Goal: Task Accomplishment & Management: Manage account settings

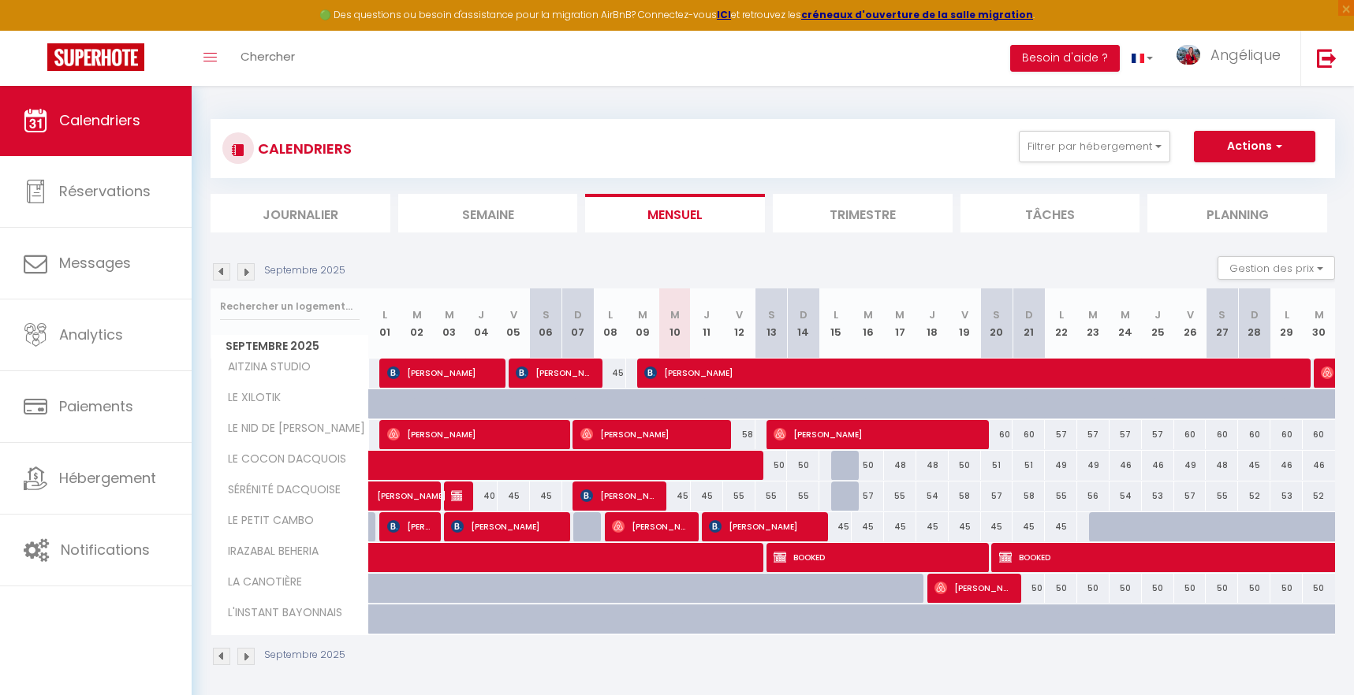
click at [871, 434] on span "[PERSON_NAME]" at bounding box center [875, 434] width 205 height 30
select select "OK"
select select "0"
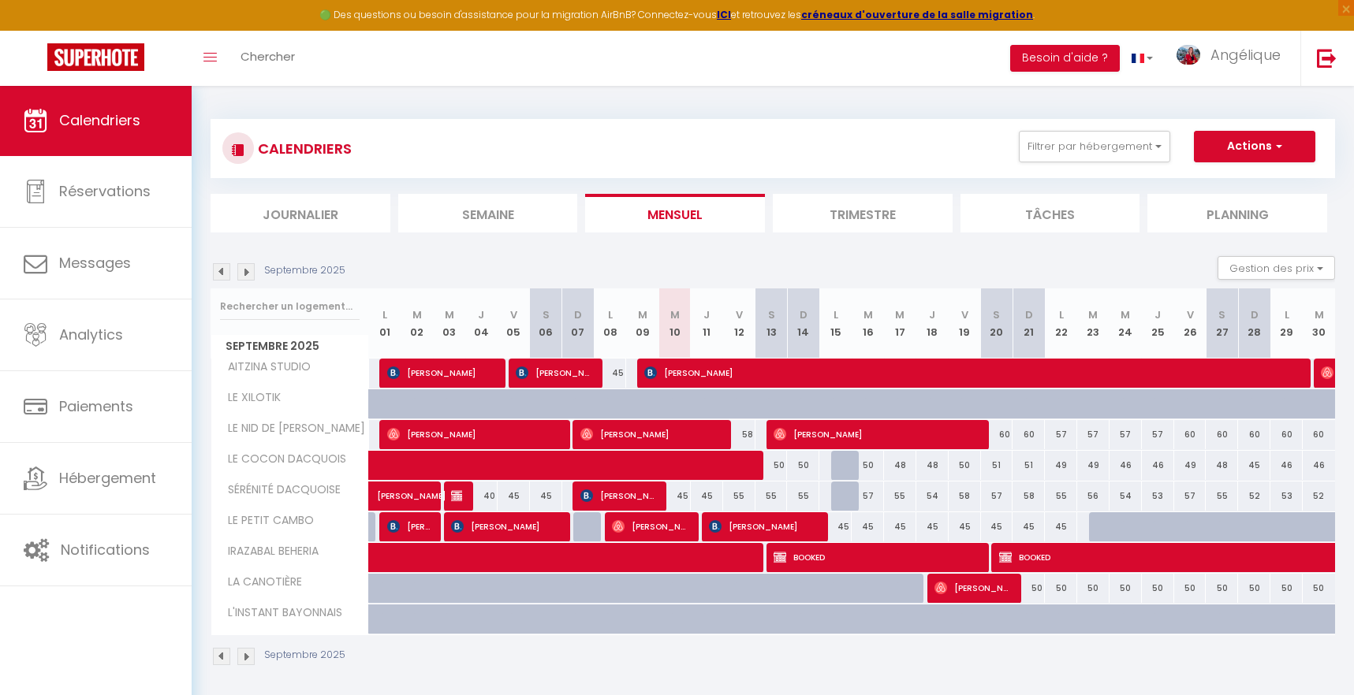
select select "1"
select select
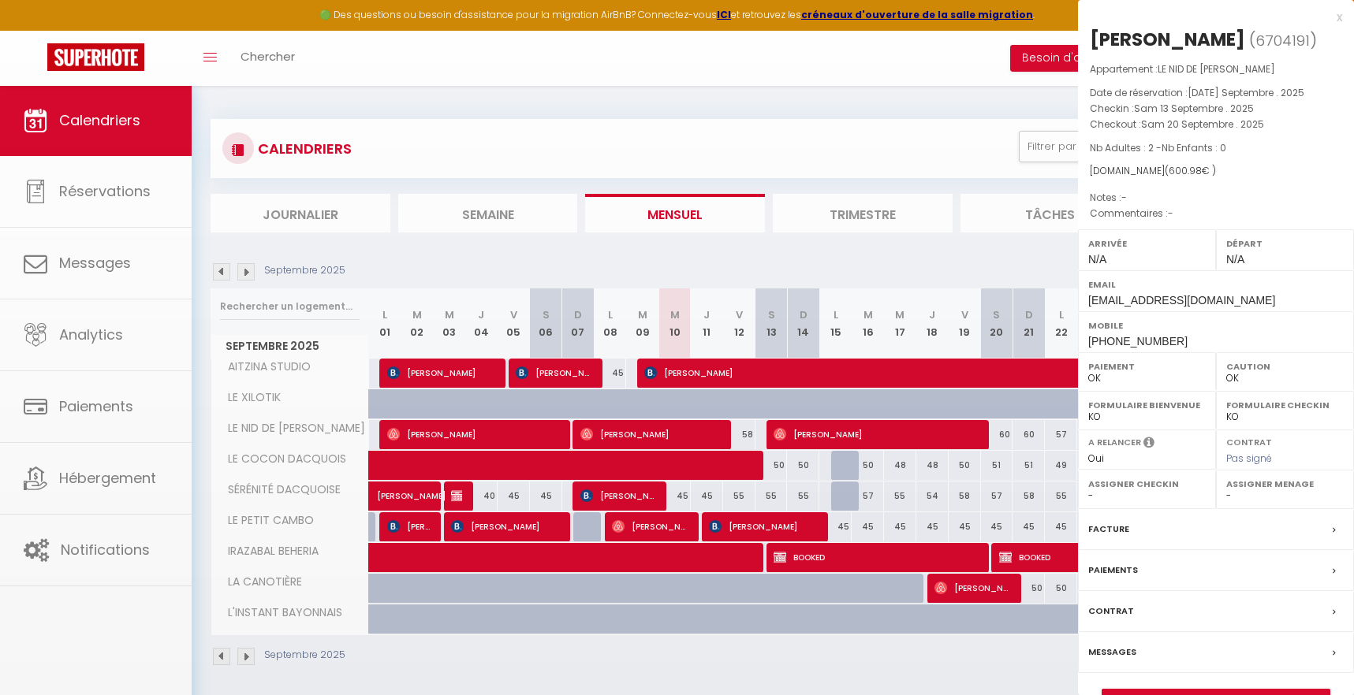
select select "51179"
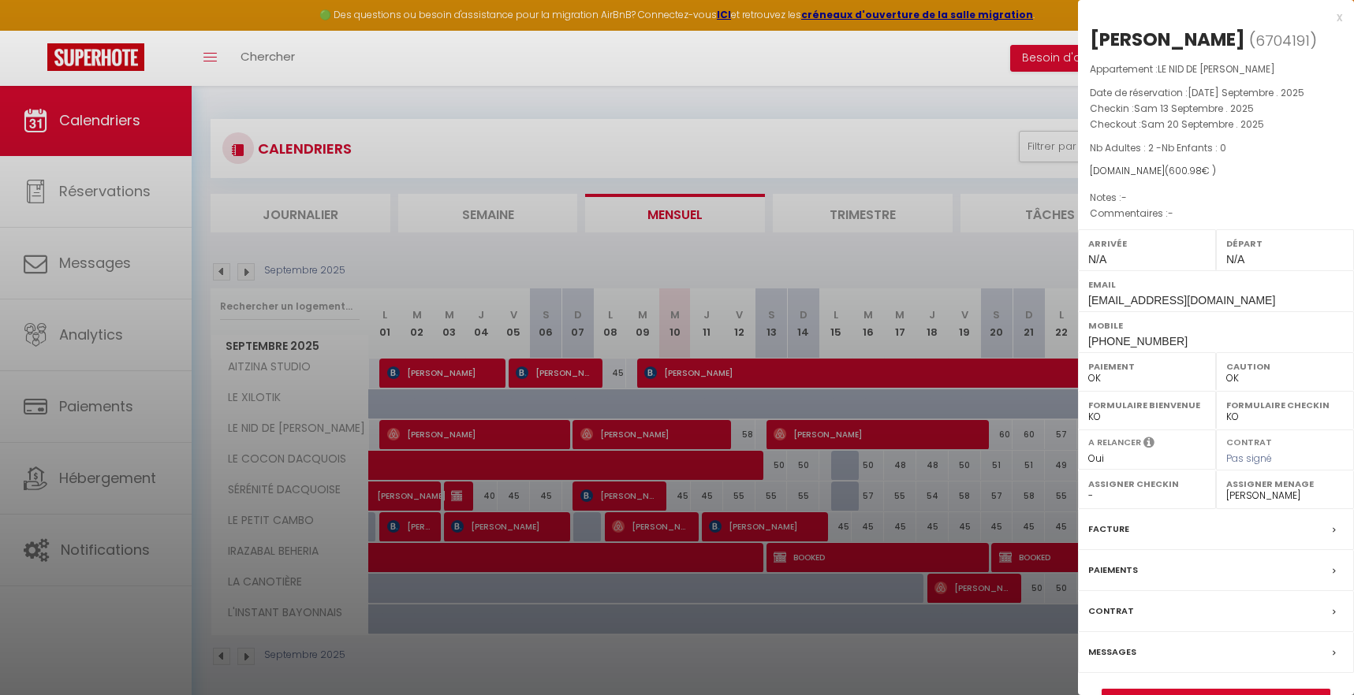
click at [579, 177] on div at bounding box center [677, 347] width 1354 height 695
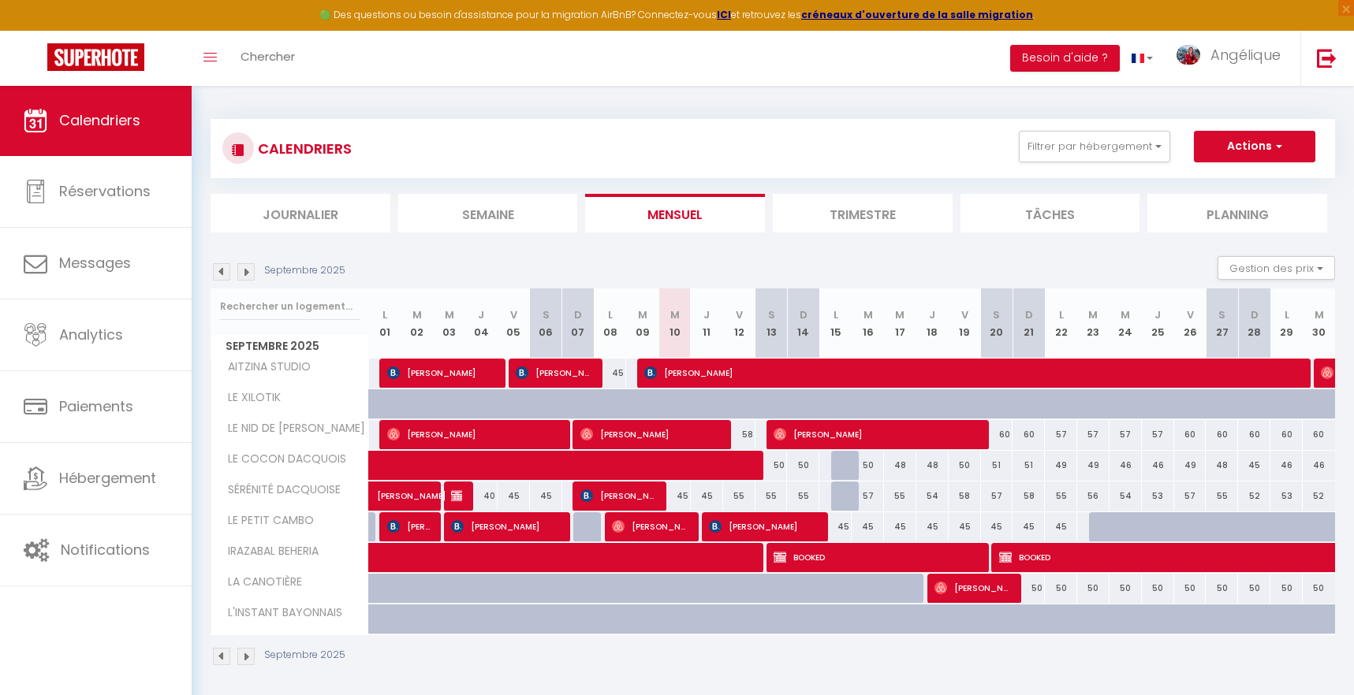
click at [800, 434] on span "[PERSON_NAME]" at bounding box center [875, 434] width 205 height 30
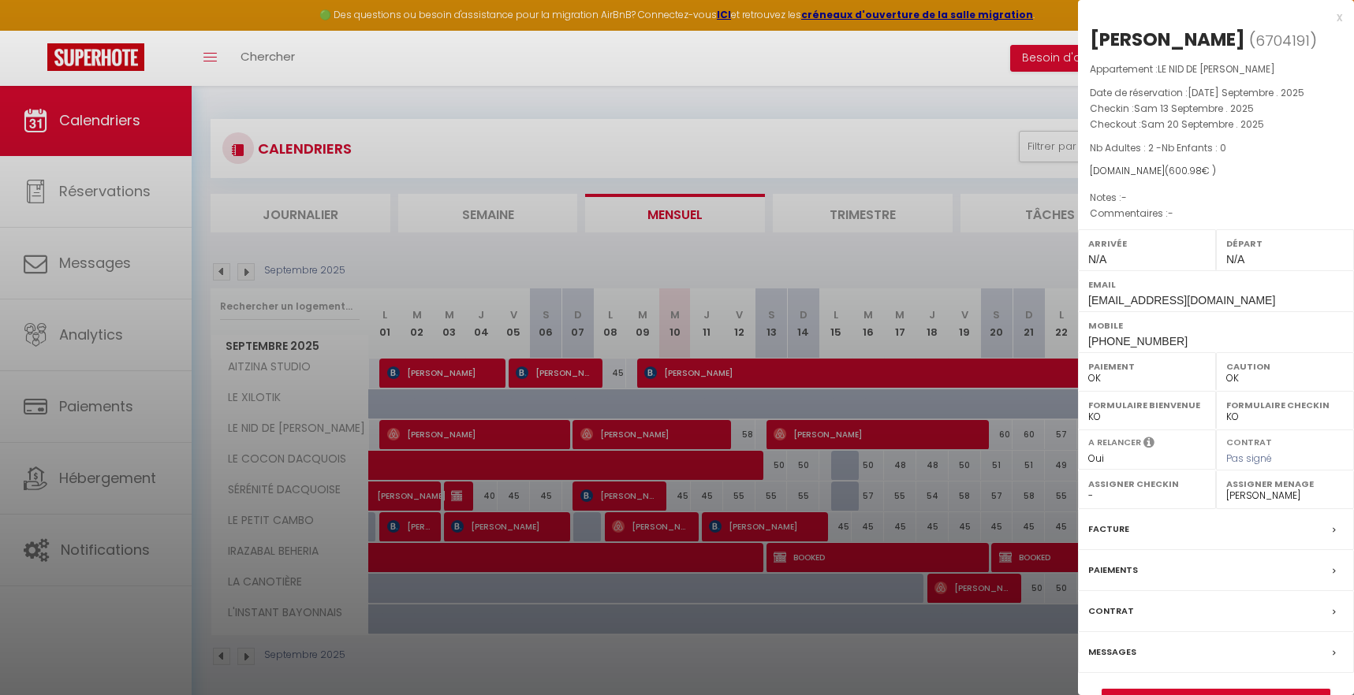
click at [834, 167] on div at bounding box center [677, 347] width 1354 height 695
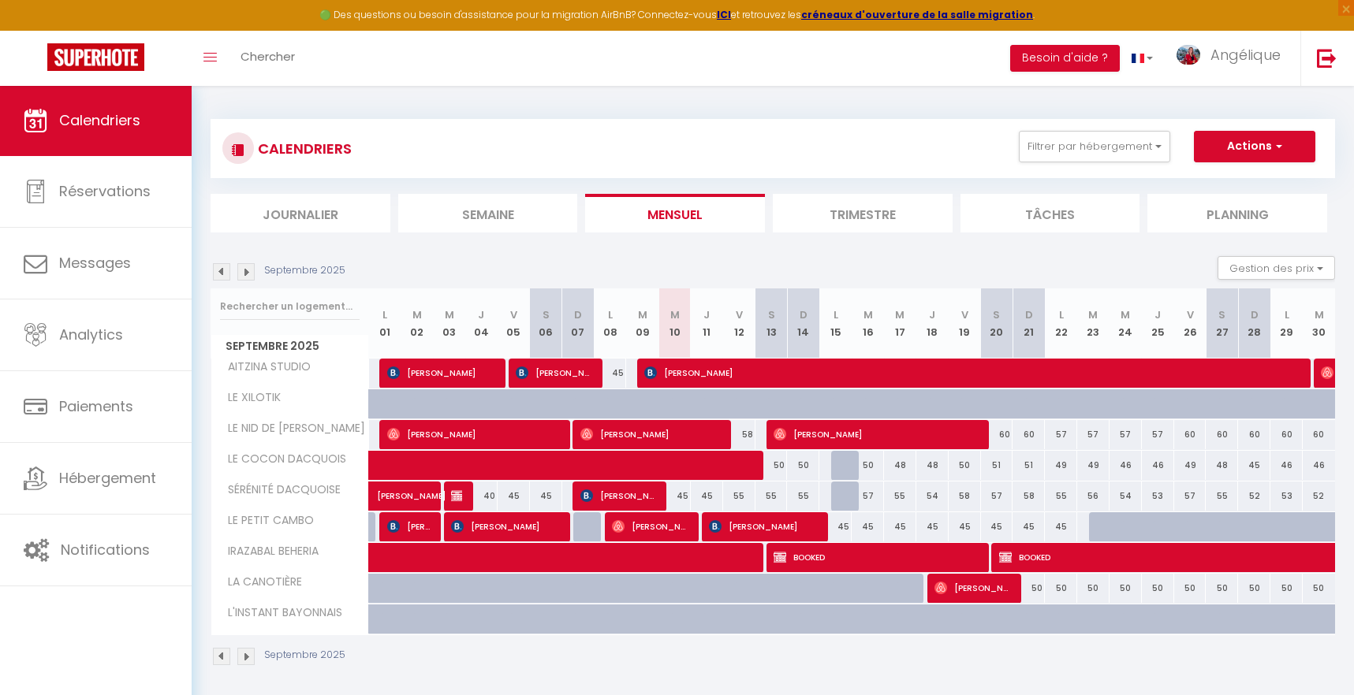
click at [247, 272] on img at bounding box center [245, 271] width 17 height 17
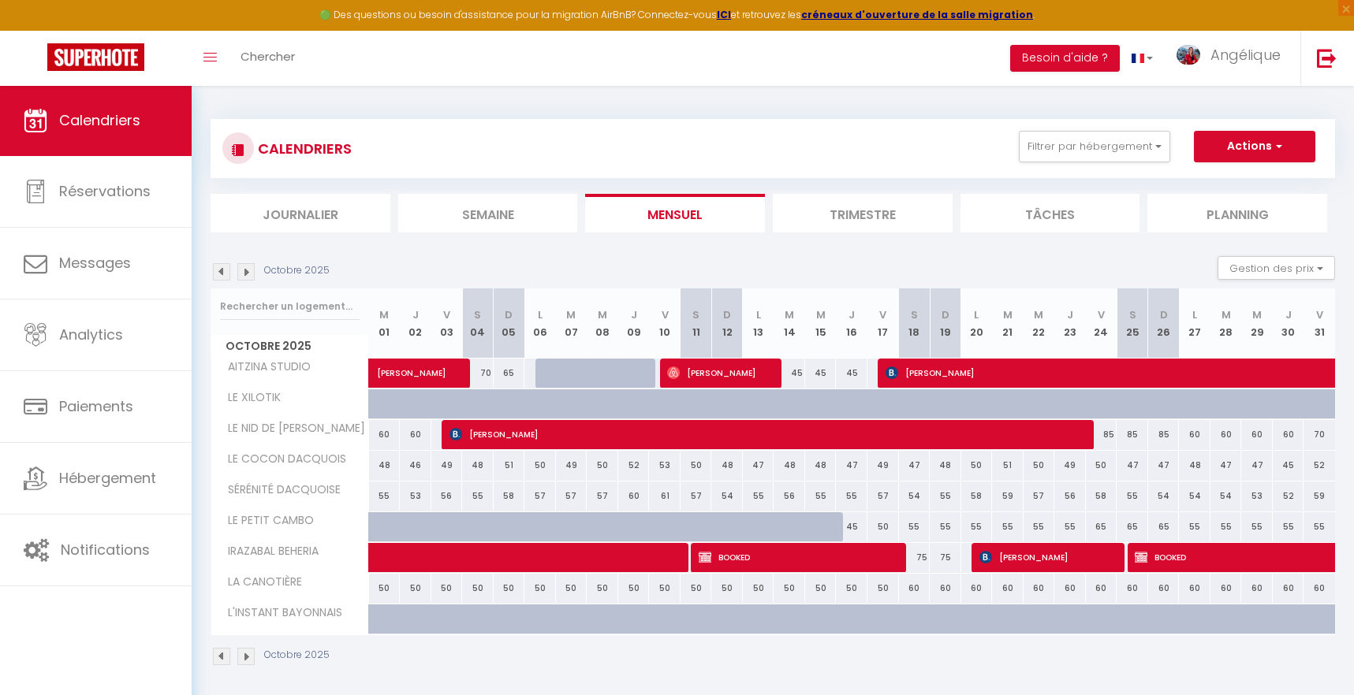
click at [249, 274] on img at bounding box center [245, 271] width 17 height 17
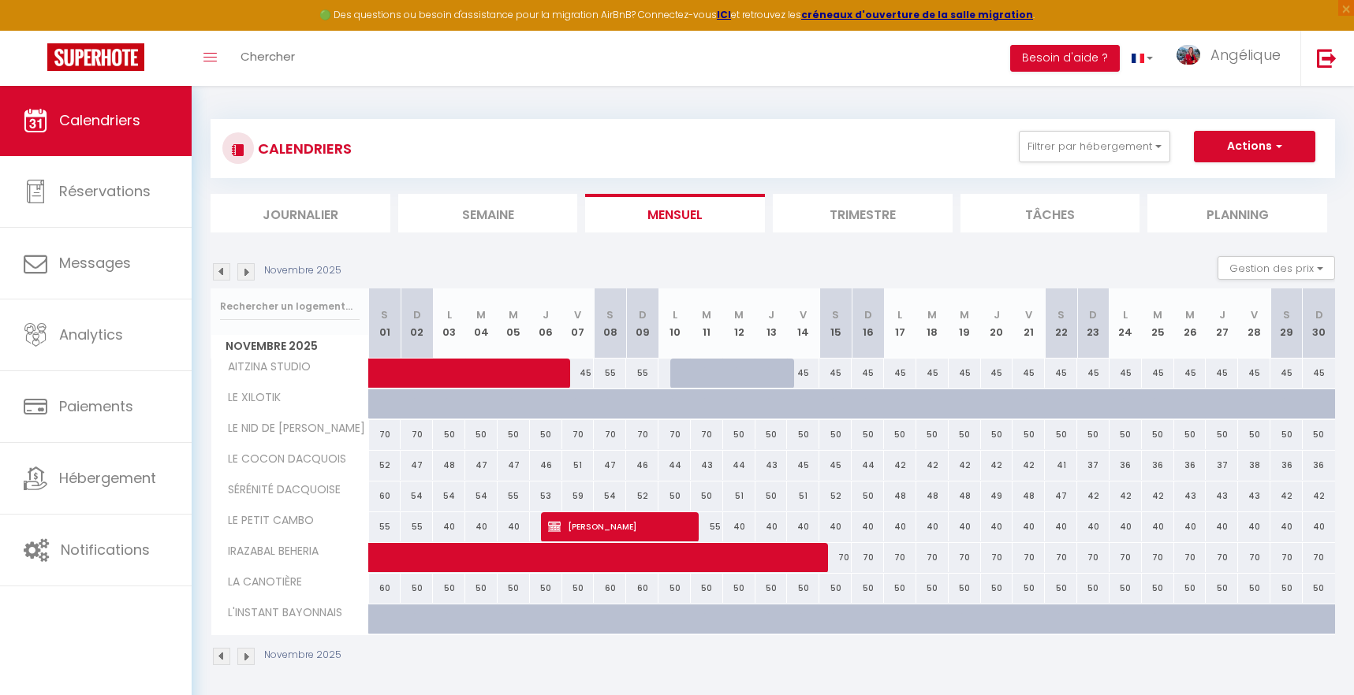
click at [249, 266] on img at bounding box center [245, 271] width 17 height 17
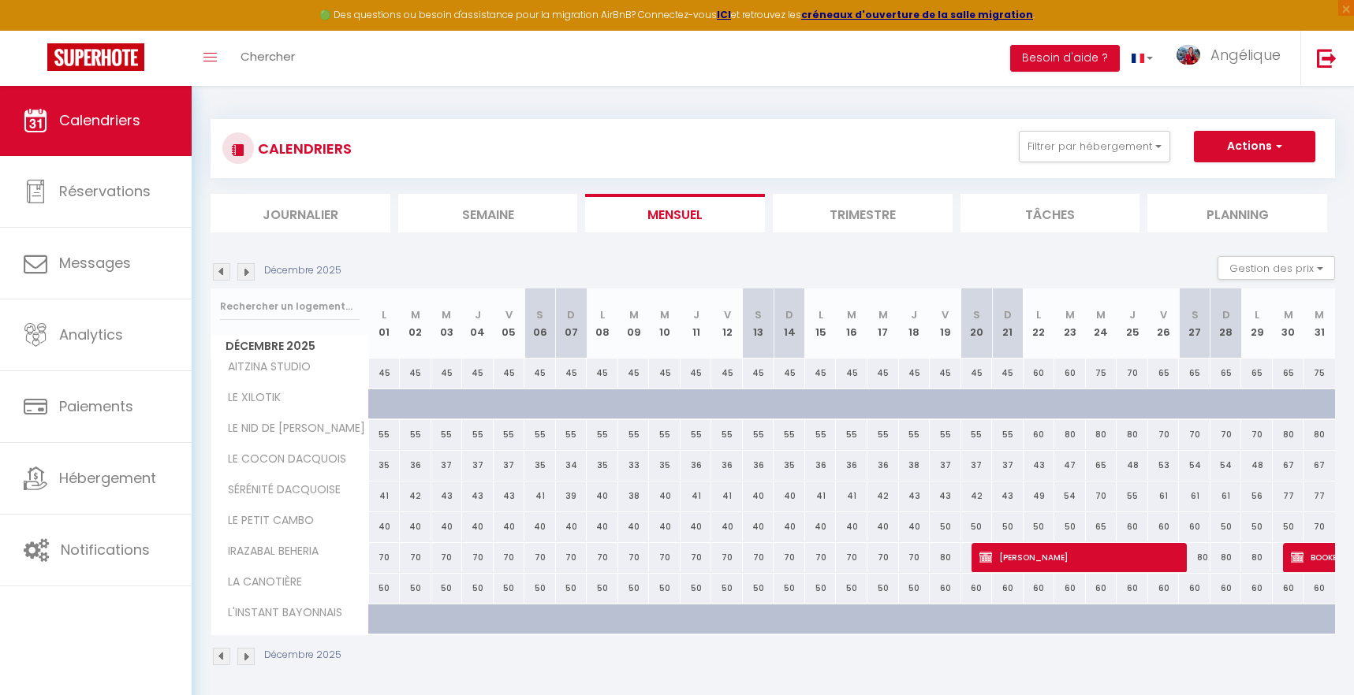
click at [221, 271] on img at bounding box center [221, 271] width 17 height 17
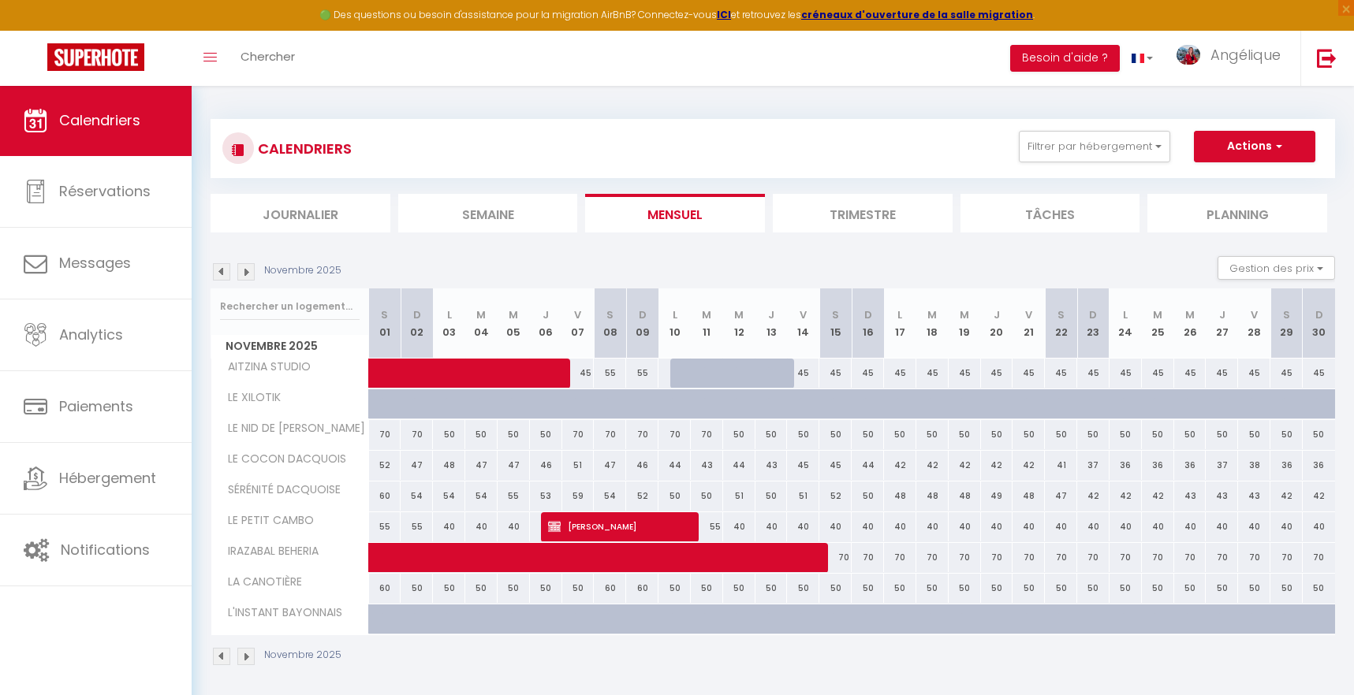
click at [221, 271] on img at bounding box center [221, 271] width 17 height 17
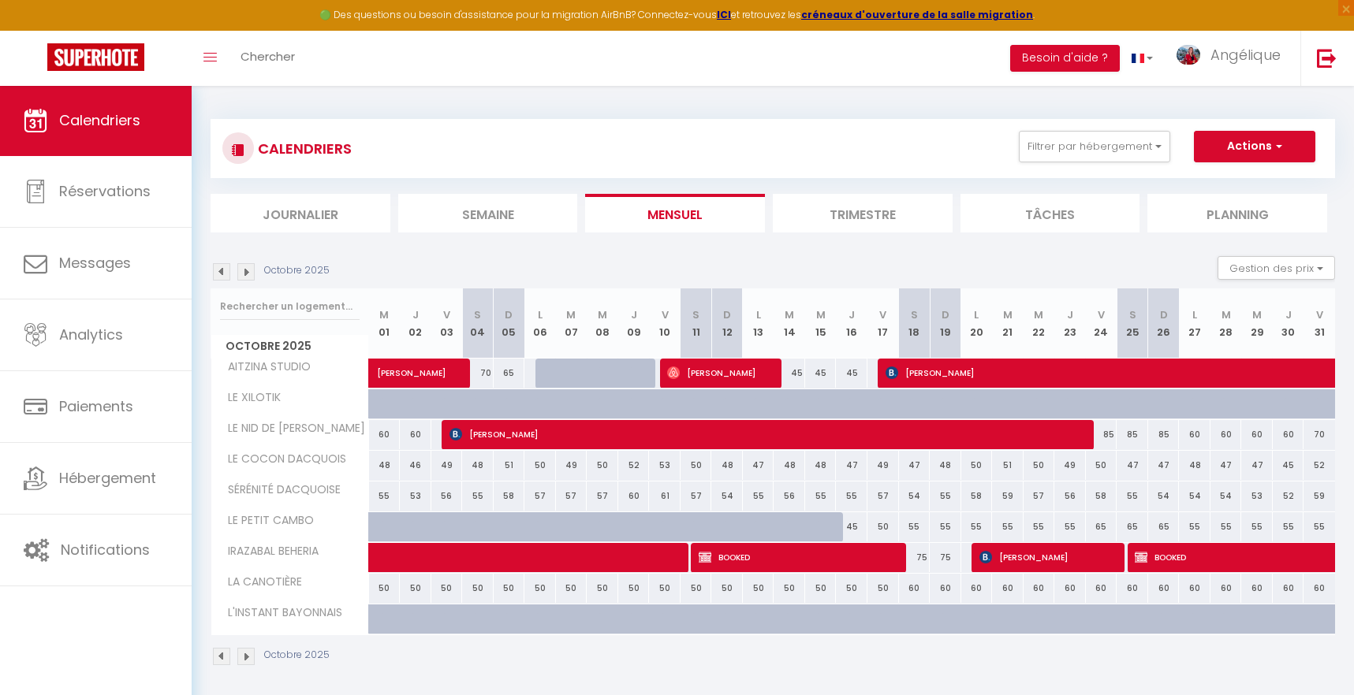
click at [221, 271] on img at bounding box center [221, 271] width 17 height 17
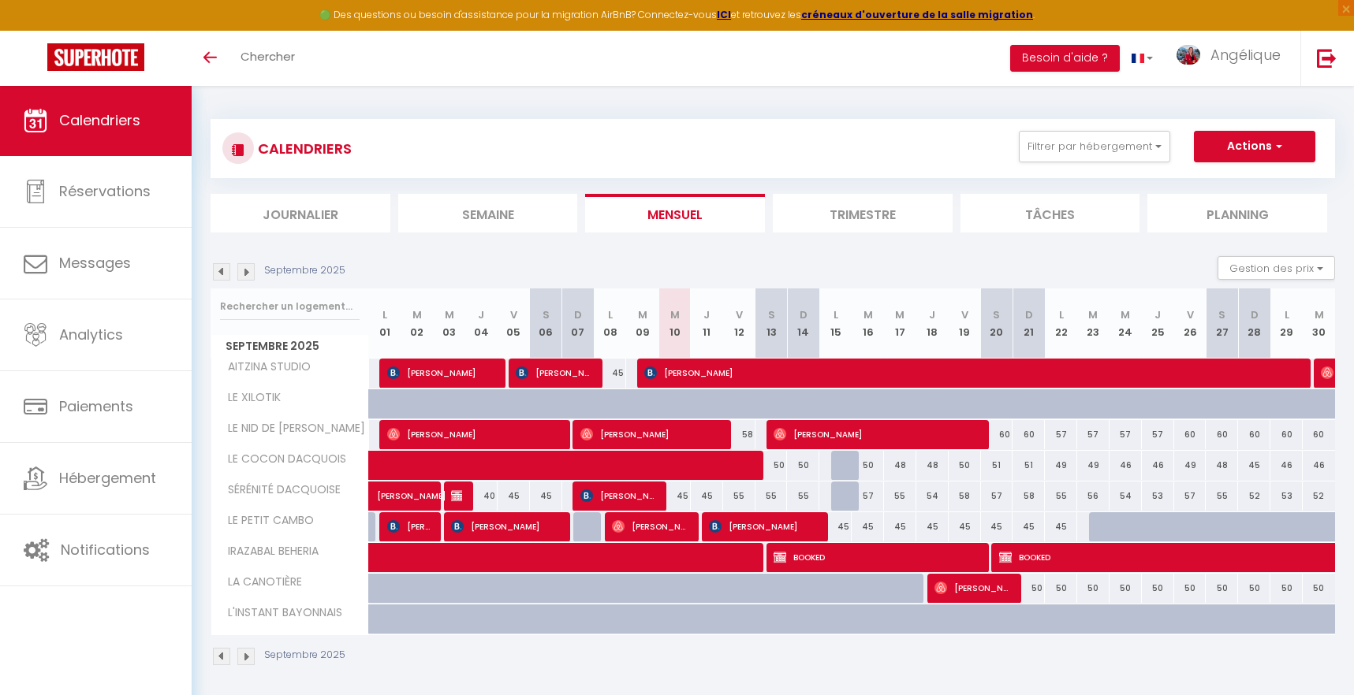
click at [808, 435] on span "[PERSON_NAME]" at bounding box center [875, 434] width 205 height 30
select select "OK"
select select "0"
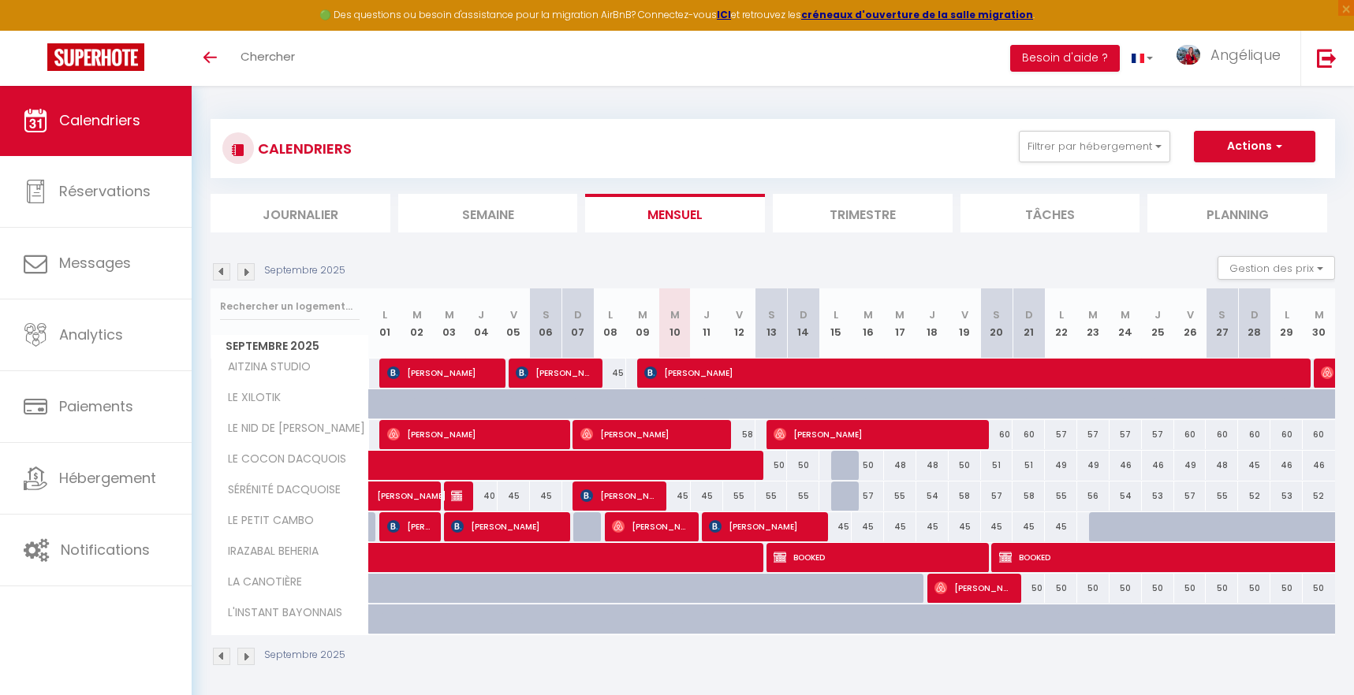
select select "1"
select select
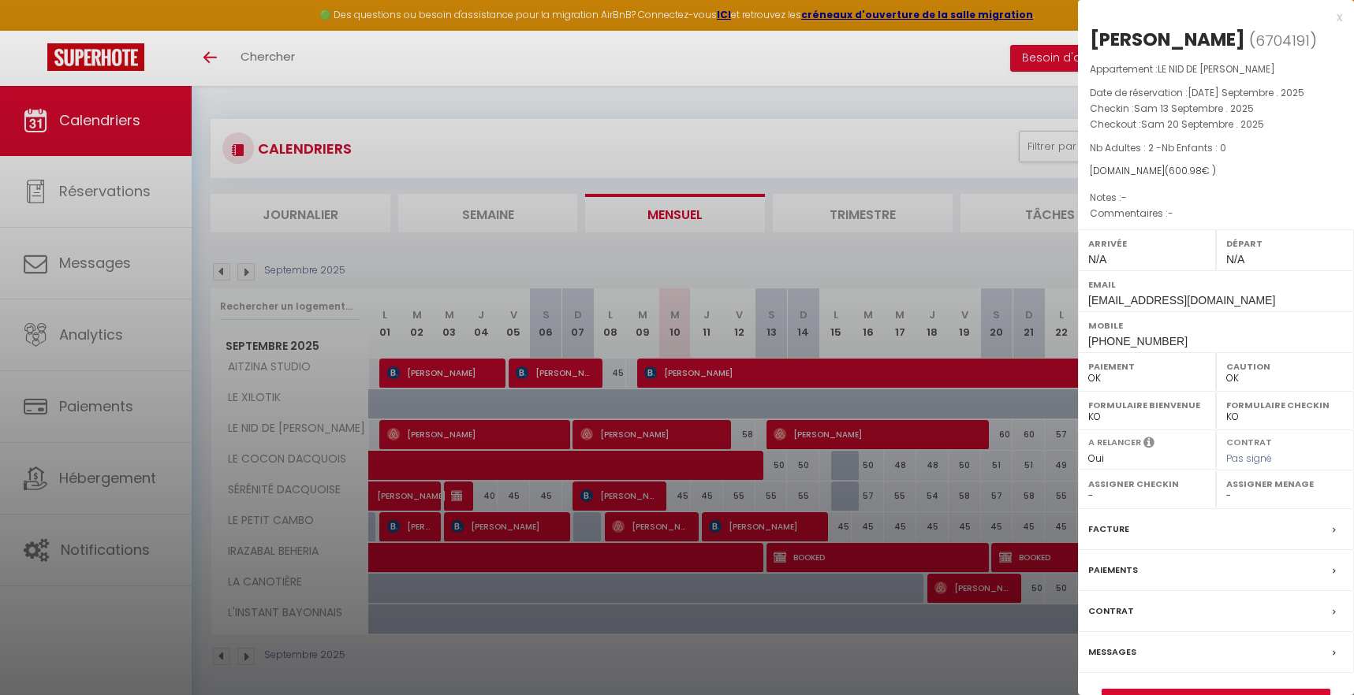
select select "51179"
click at [611, 94] on div at bounding box center [677, 347] width 1354 height 695
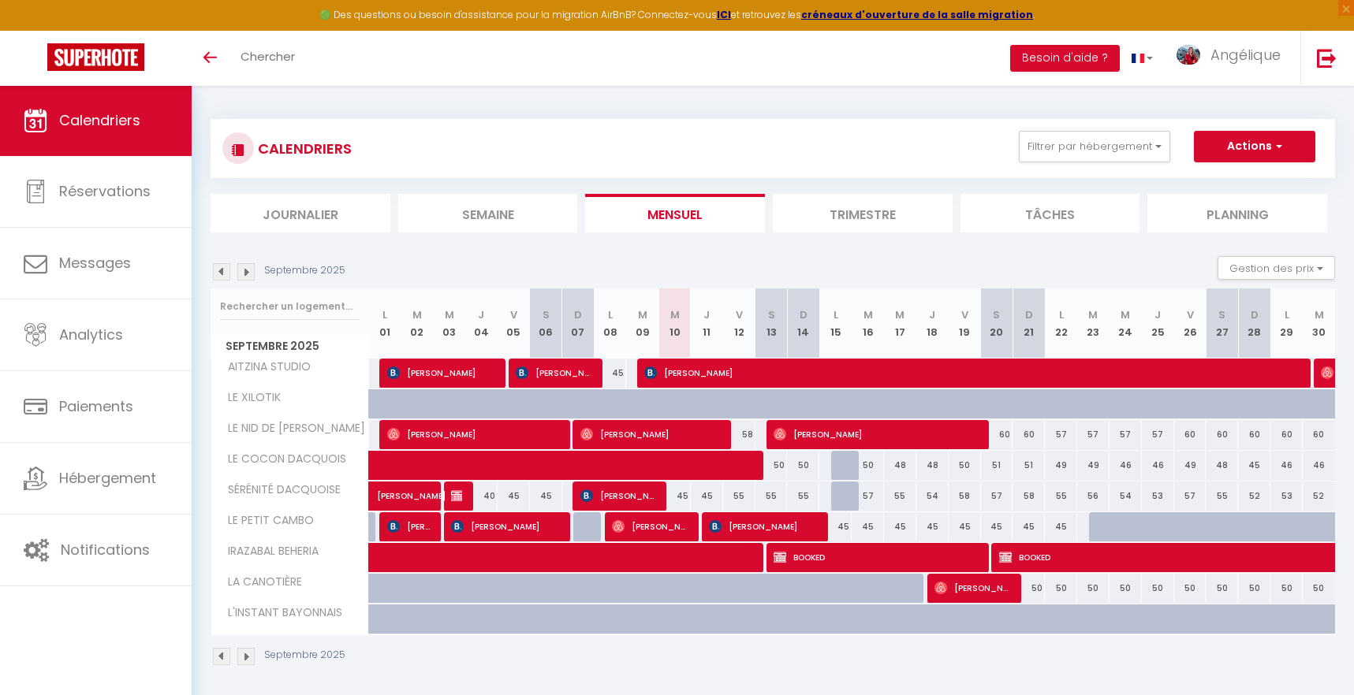
click at [222, 274] on img at bounding box center [221, 271] width 17 height 17
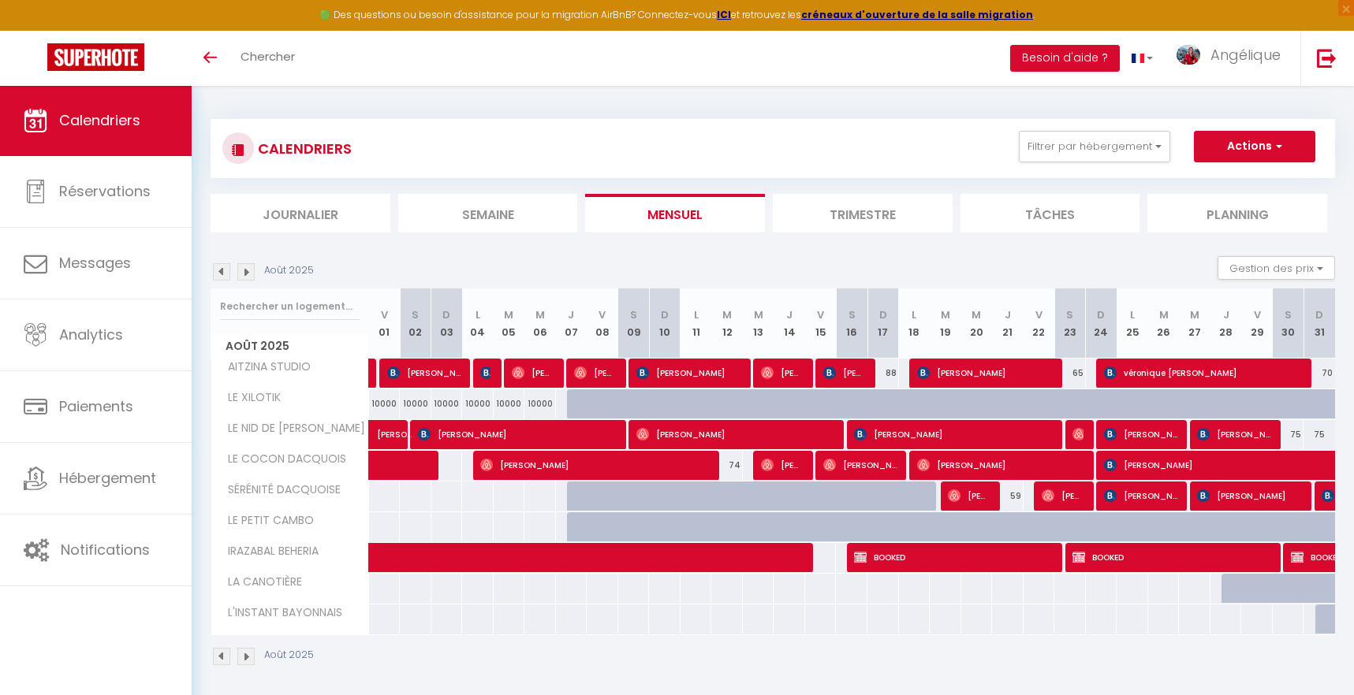
click at [247, 273] on img at bounding box center [245, 271] width 17 height 17
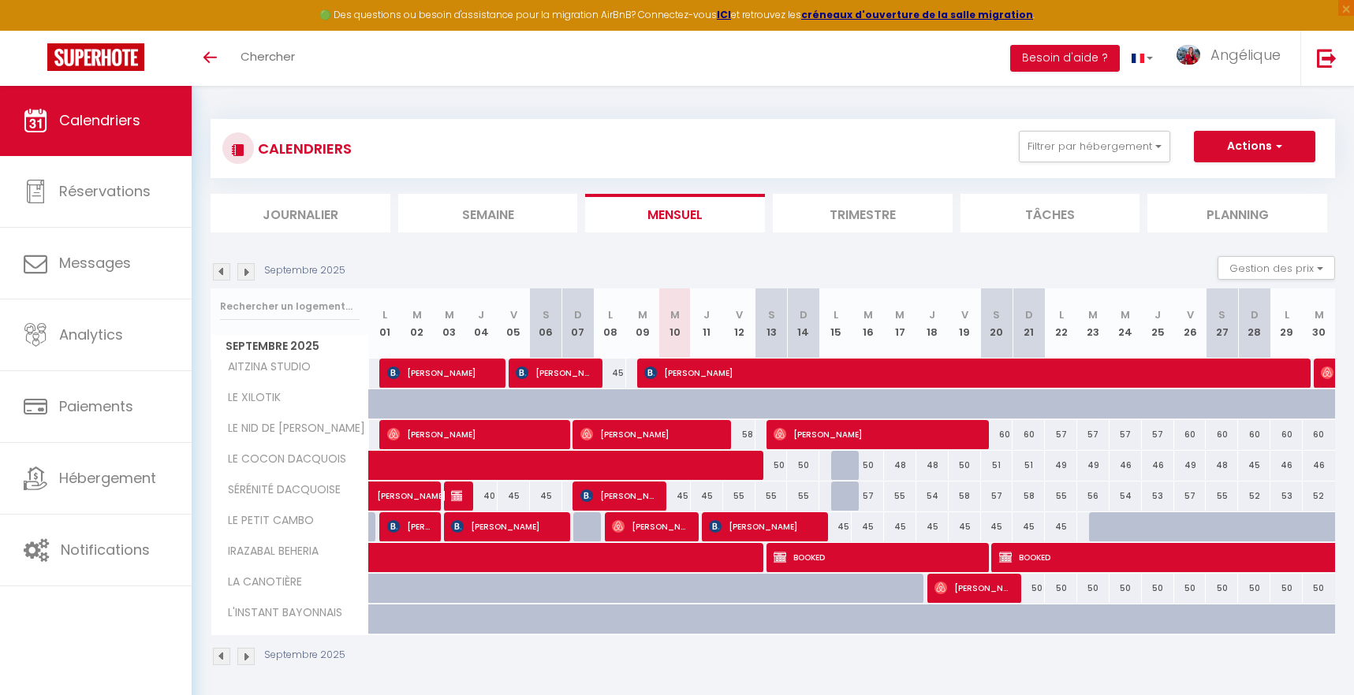
click at [224, 267] on img at bounding box center [221, 271] width 17 height 17
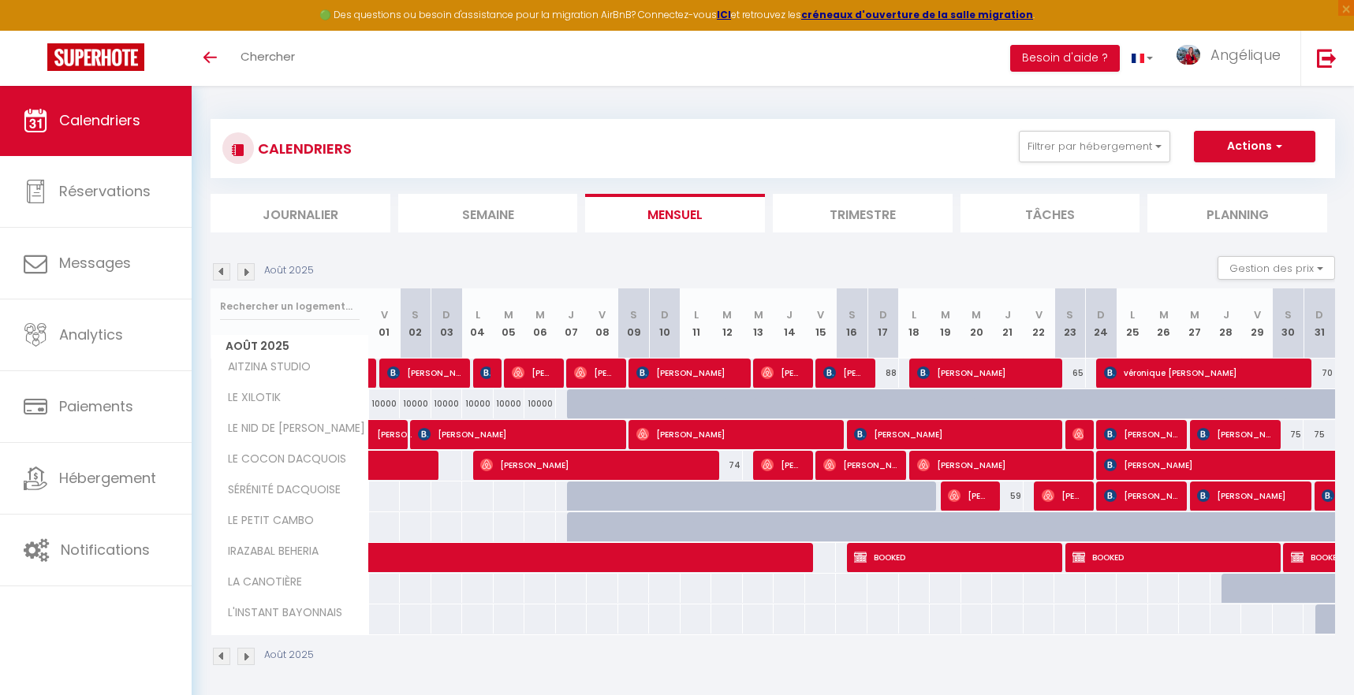
click at [250, 274] on img at bounding box center [245, 271] width 17 height 17
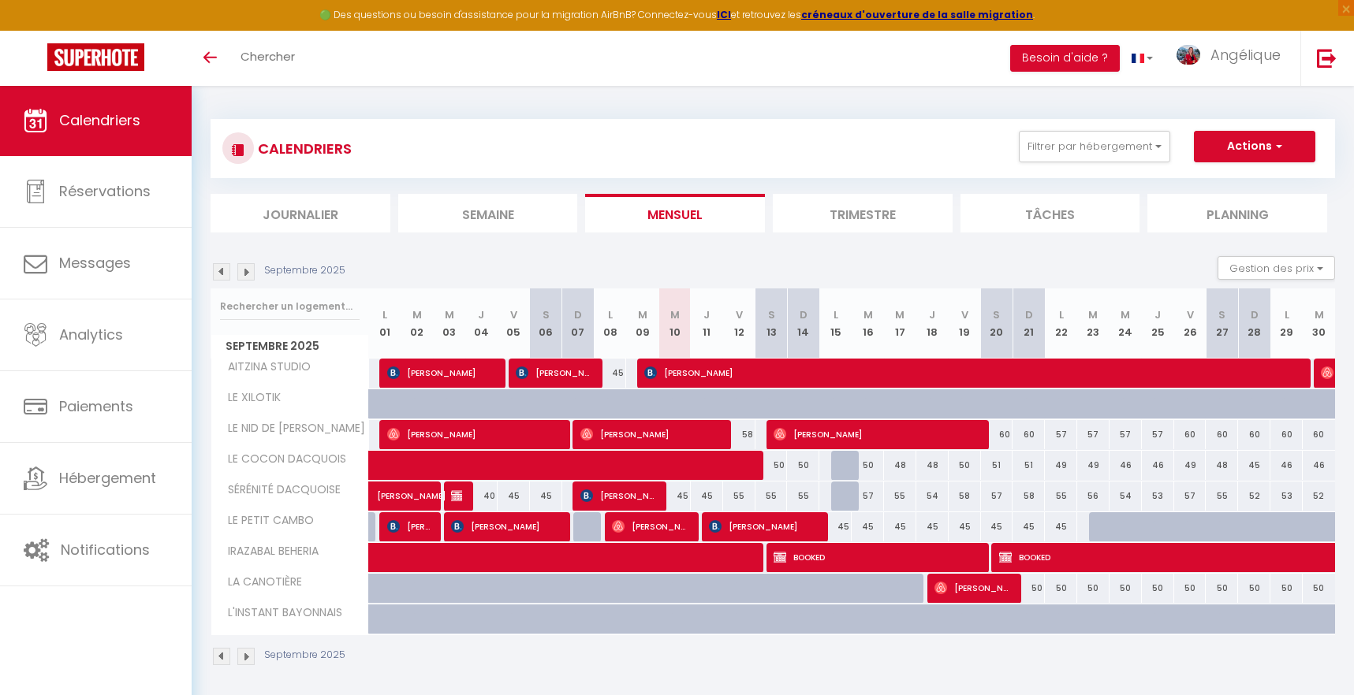
click at [421, 532] on span "[PERSON_NAME]" at bounding box center [408, 527] width 43 height 30
select select "KO"
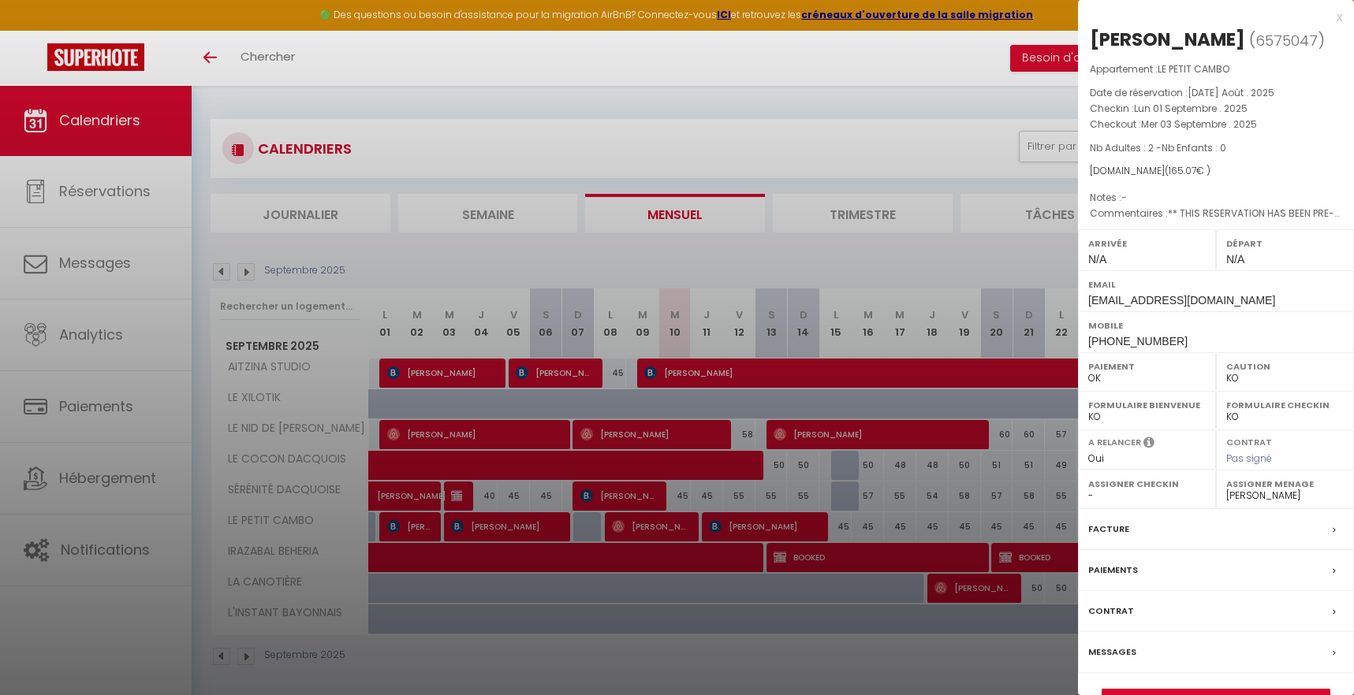
click at [448, 107] on div at bounding box center [677, 347] width 1354 height 695
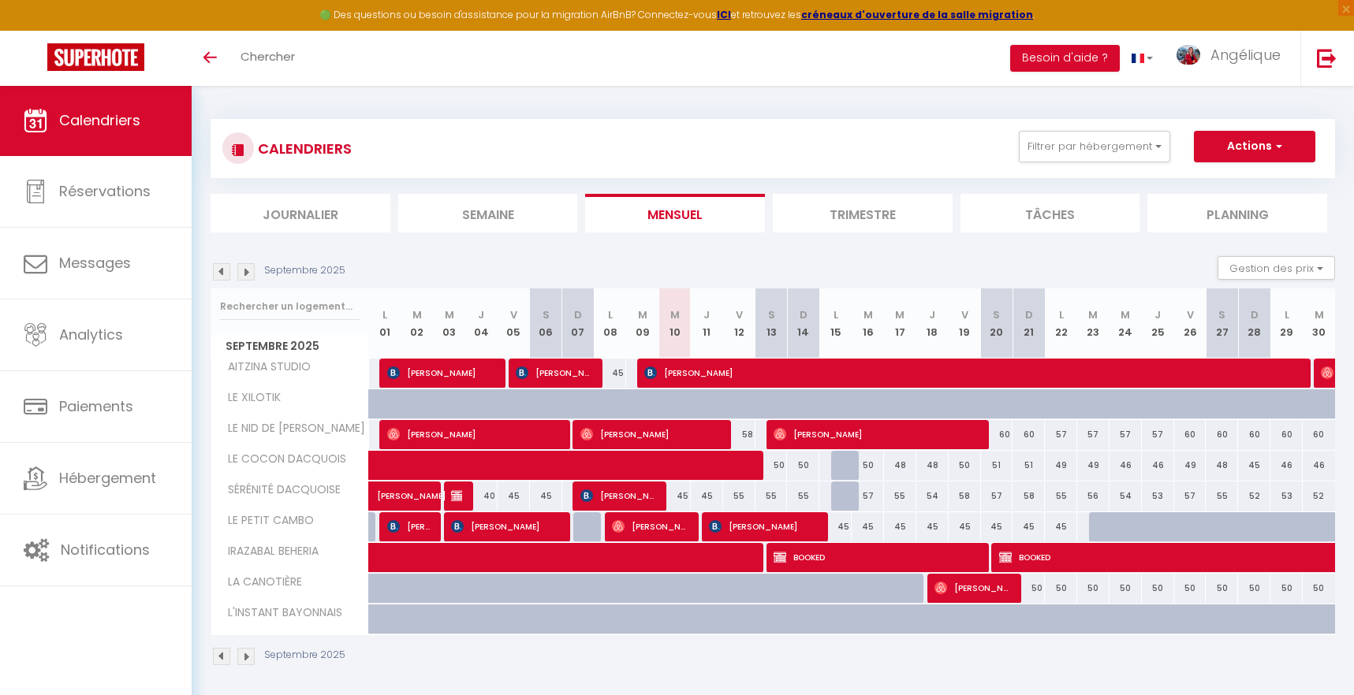
click at [598, 497] on span "[PERSON_NAME] [PERSON_NAME]" at bounding box center [618, 496] width 76 height 30
select select "48850"
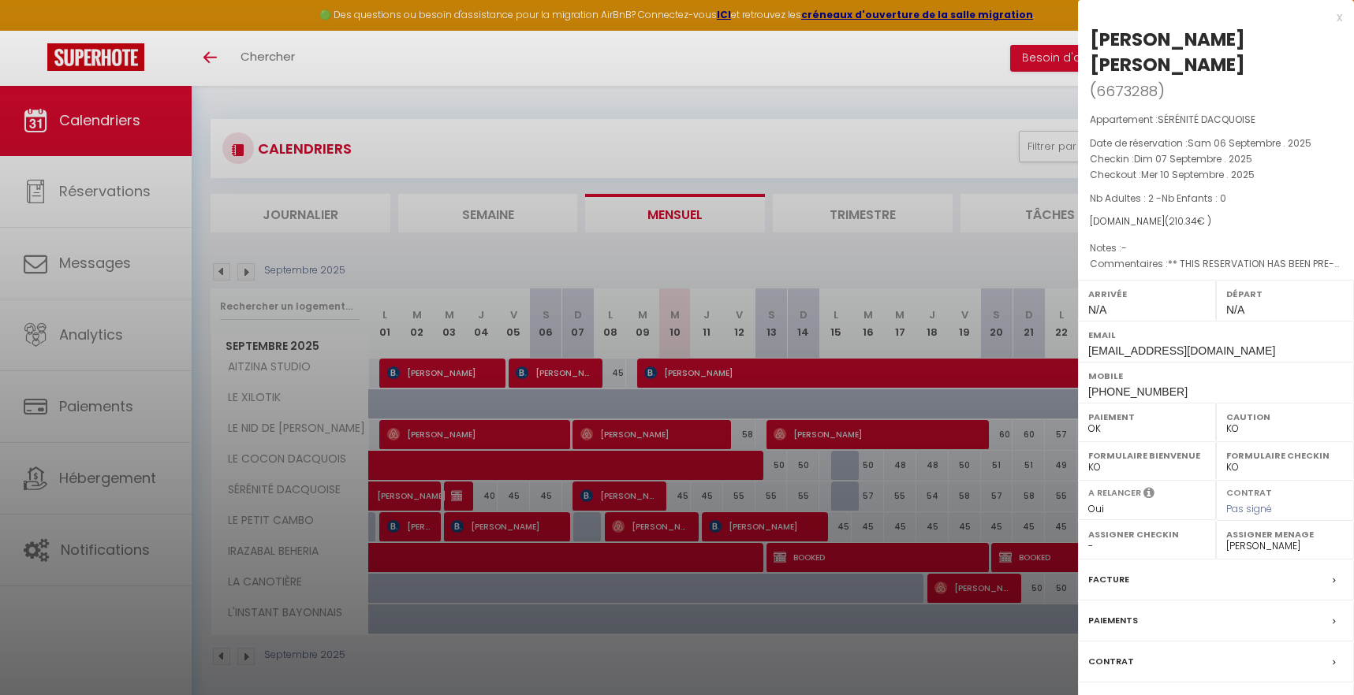
click at [643, 109] on div at bounding box center [677, 347] width 1354 height 695
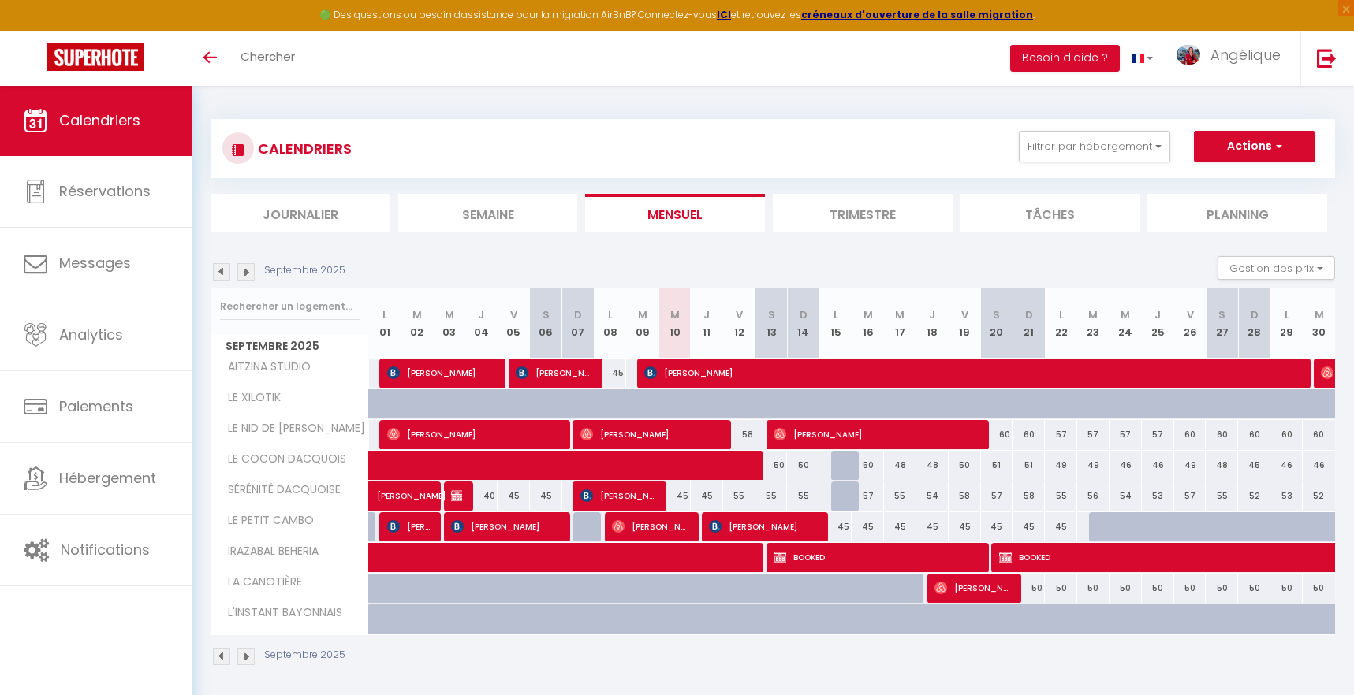
click at [252, 271] on img at bounding box center [245, 271] width 17 height 17
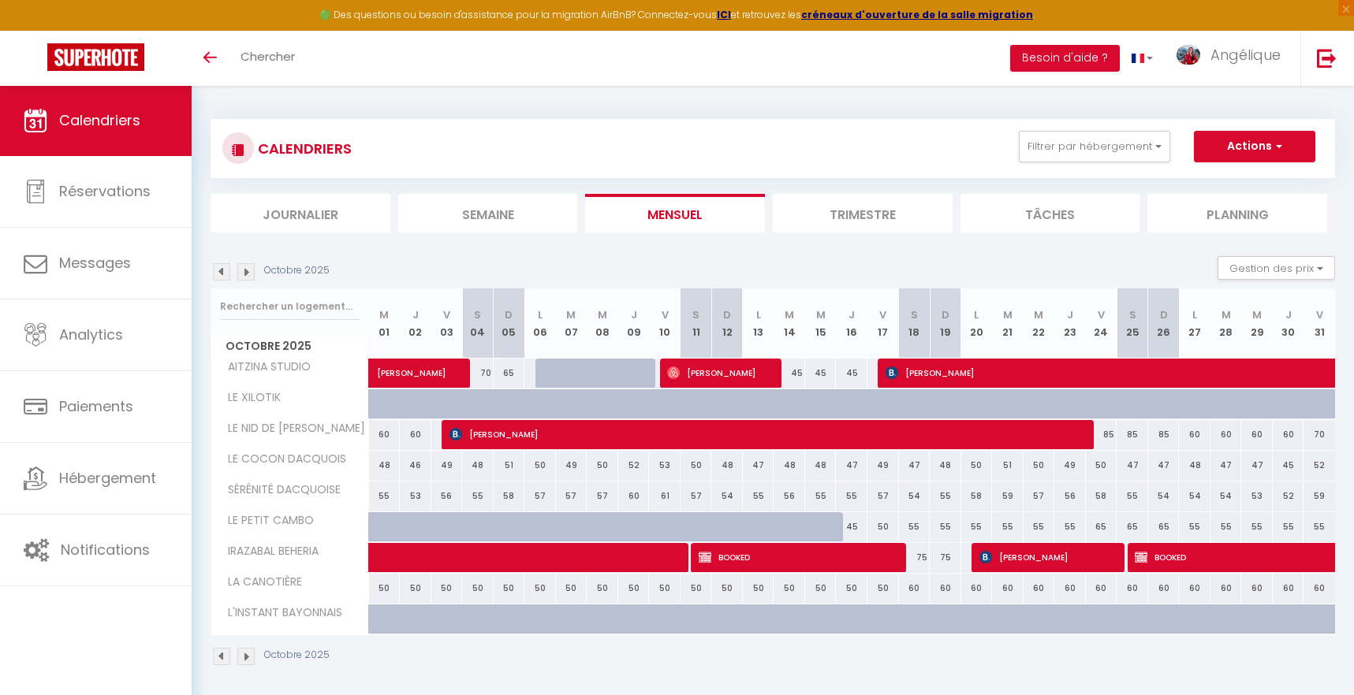
click at [244, 269] on img at bounding box center [245, 271] width 17 height 17
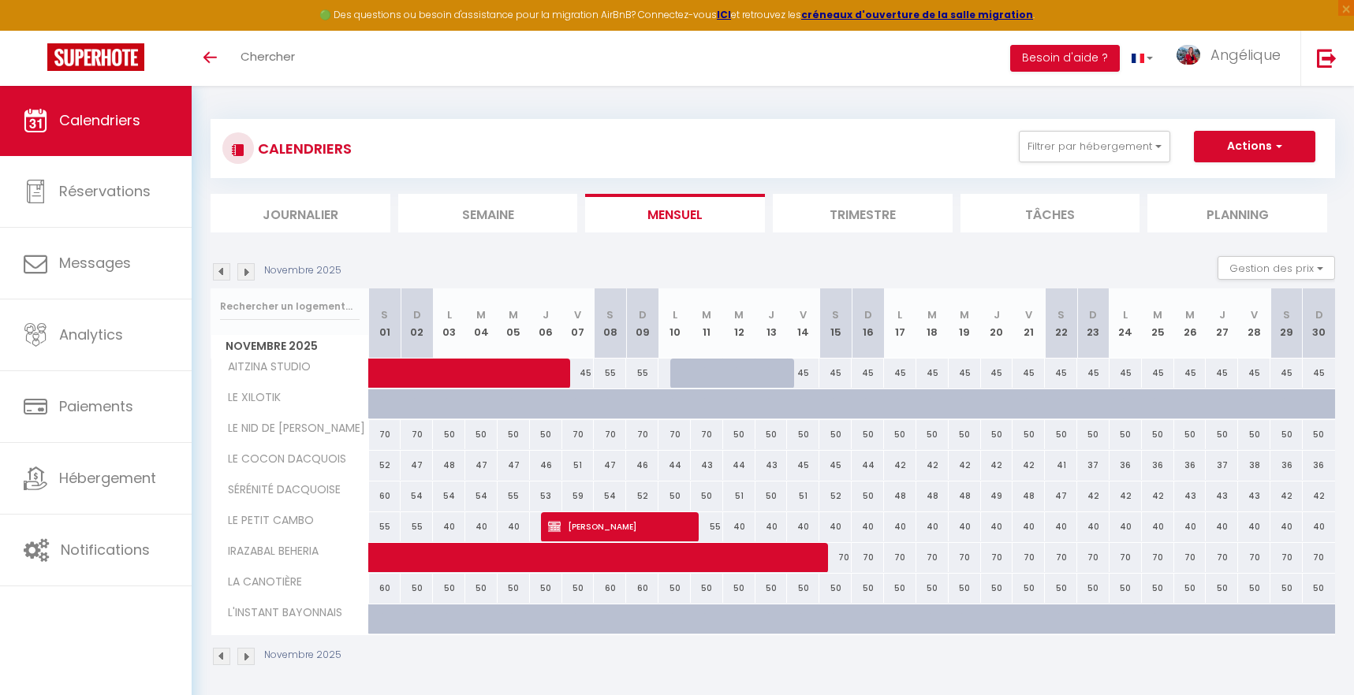
click at [214, 274] on img at bounding box center [221, 271] width 17 height 17
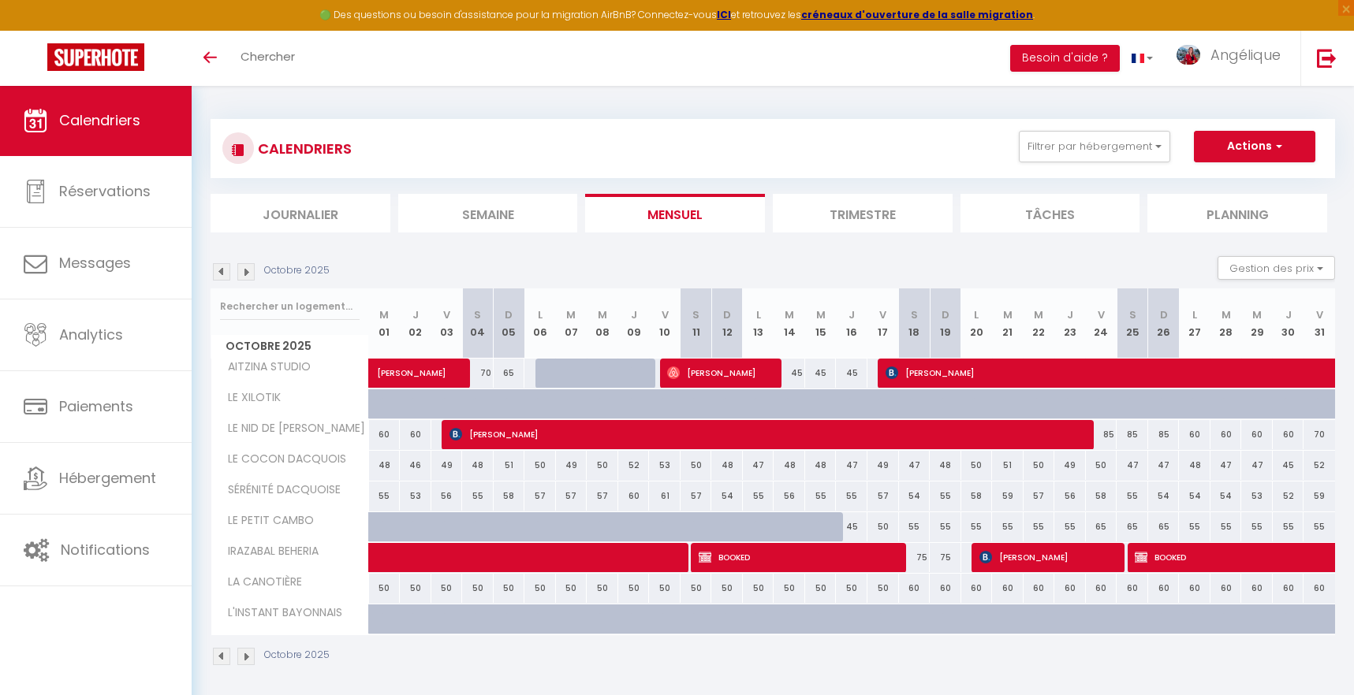
click at [244, 270] on img at bounding box center [245, 271] width 17 height 17
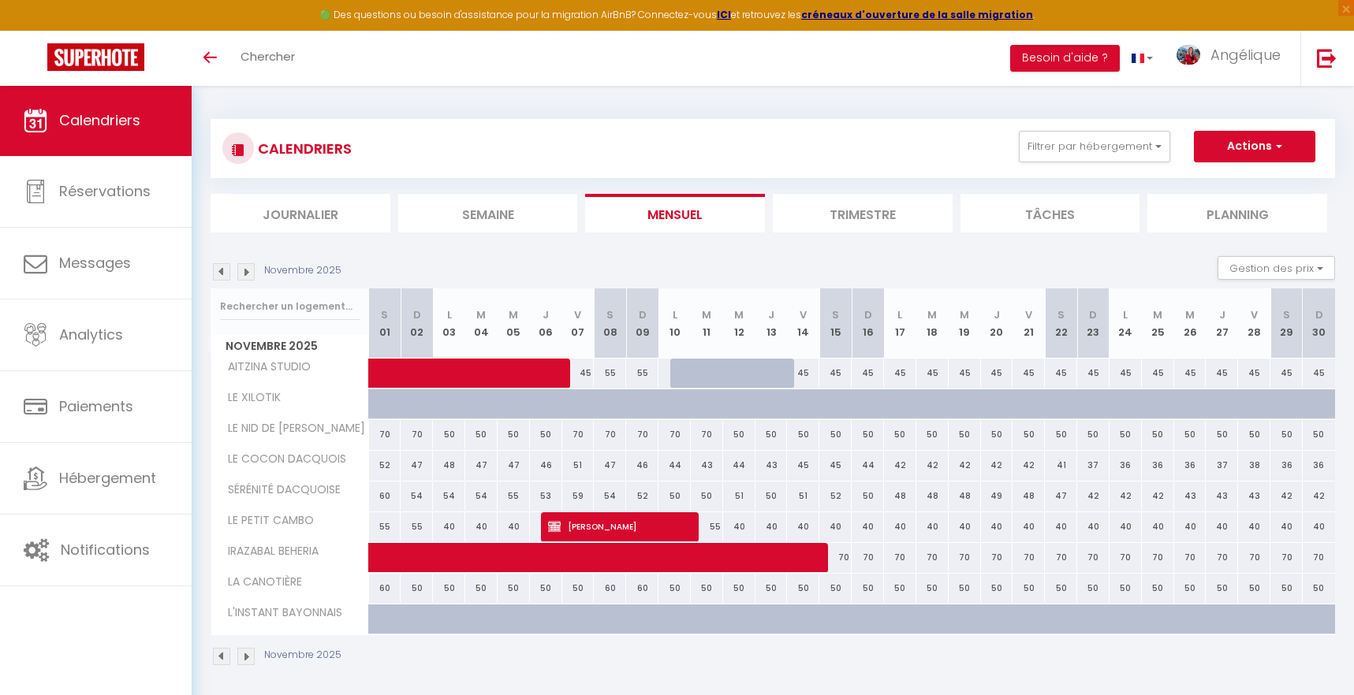
click at [656, 525] on span "[PERSON_NAME]" at bounding box center [618, 527] width 140 height 30
select select "KO"
select select "51179"
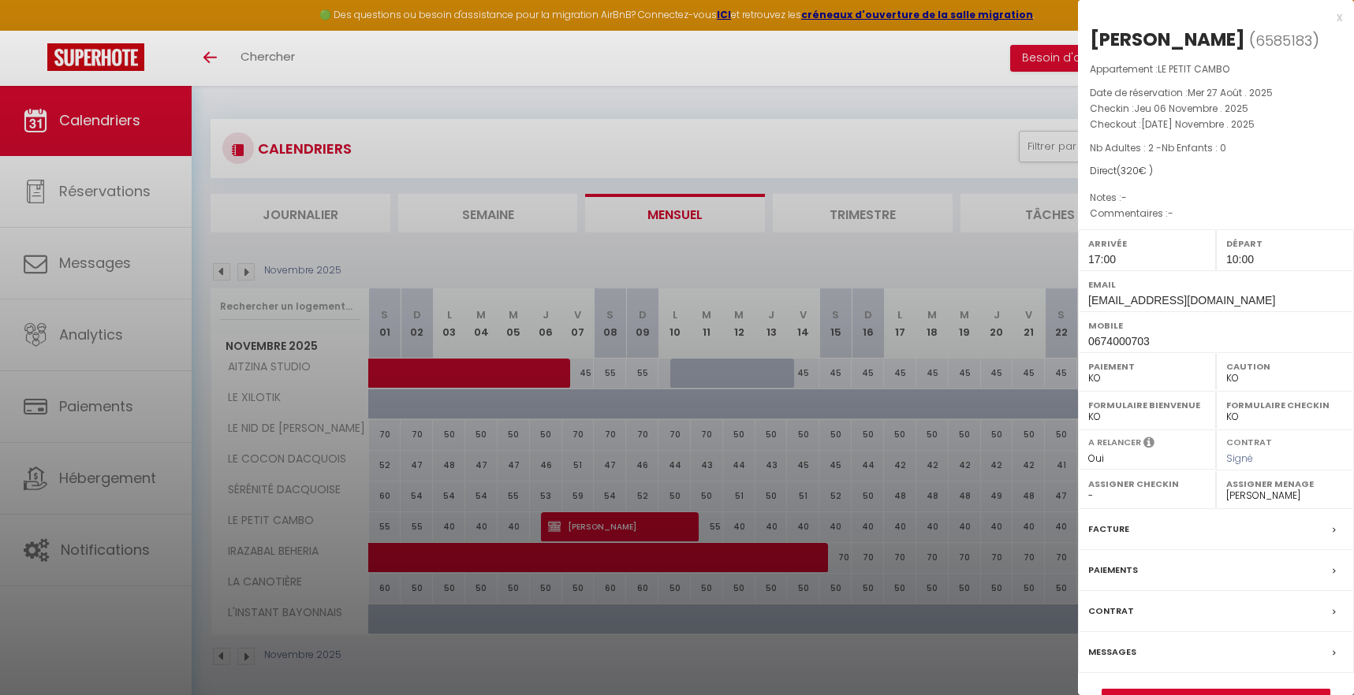
click at [624, 87] on div at bounding box center [677, 347] width 1354 height 695
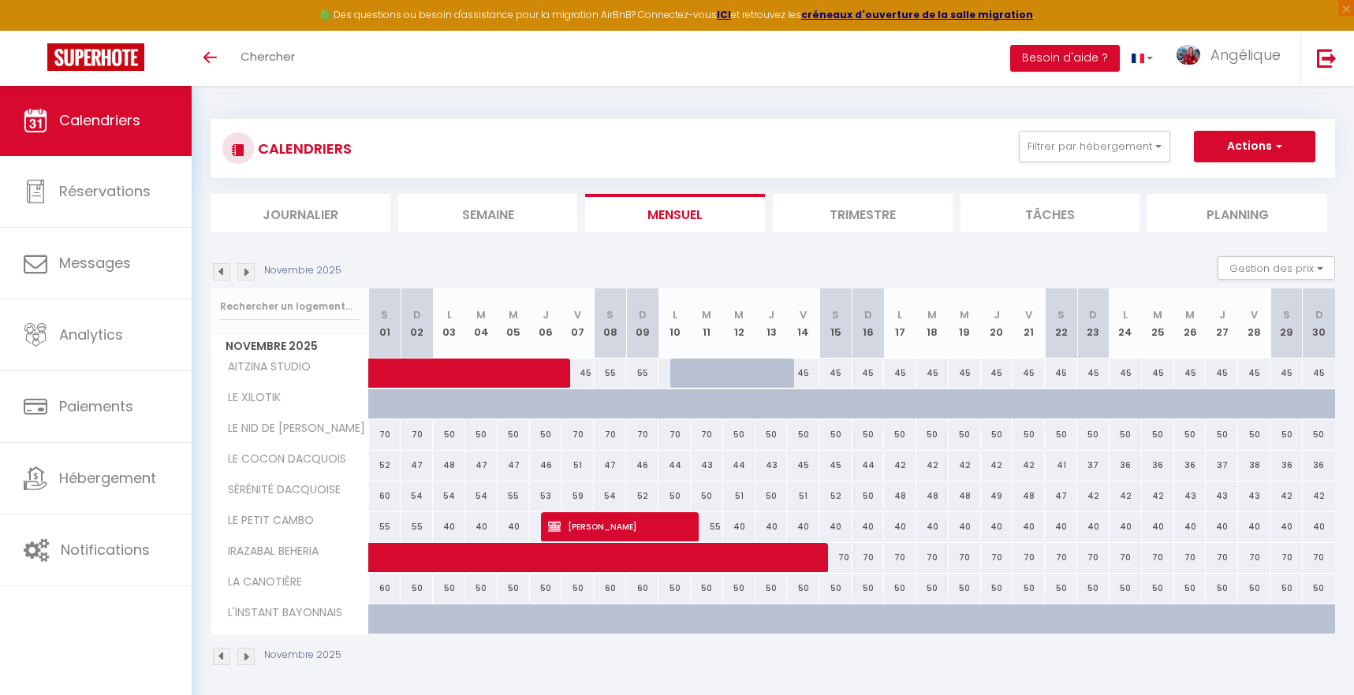
click at [251, 273] on img at bounding box center [245, 271] width 17 height 17
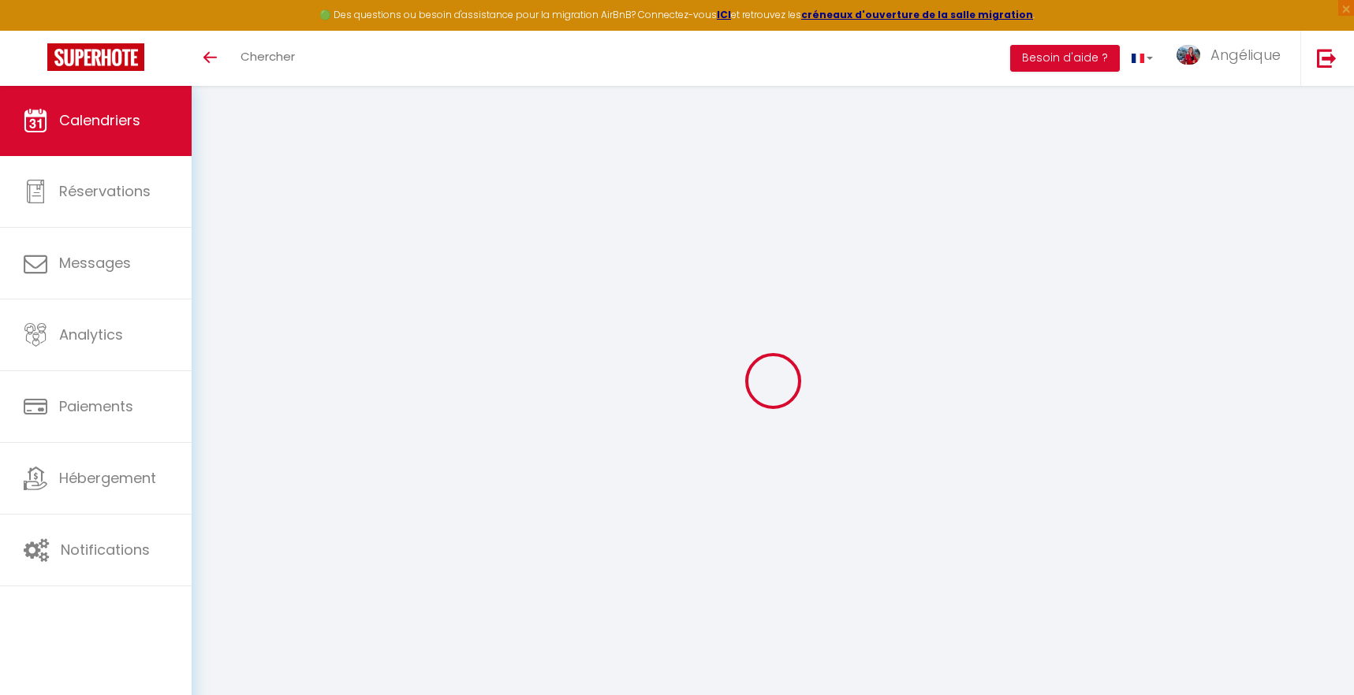
select select "KO"
select select "0"
select select "51179"
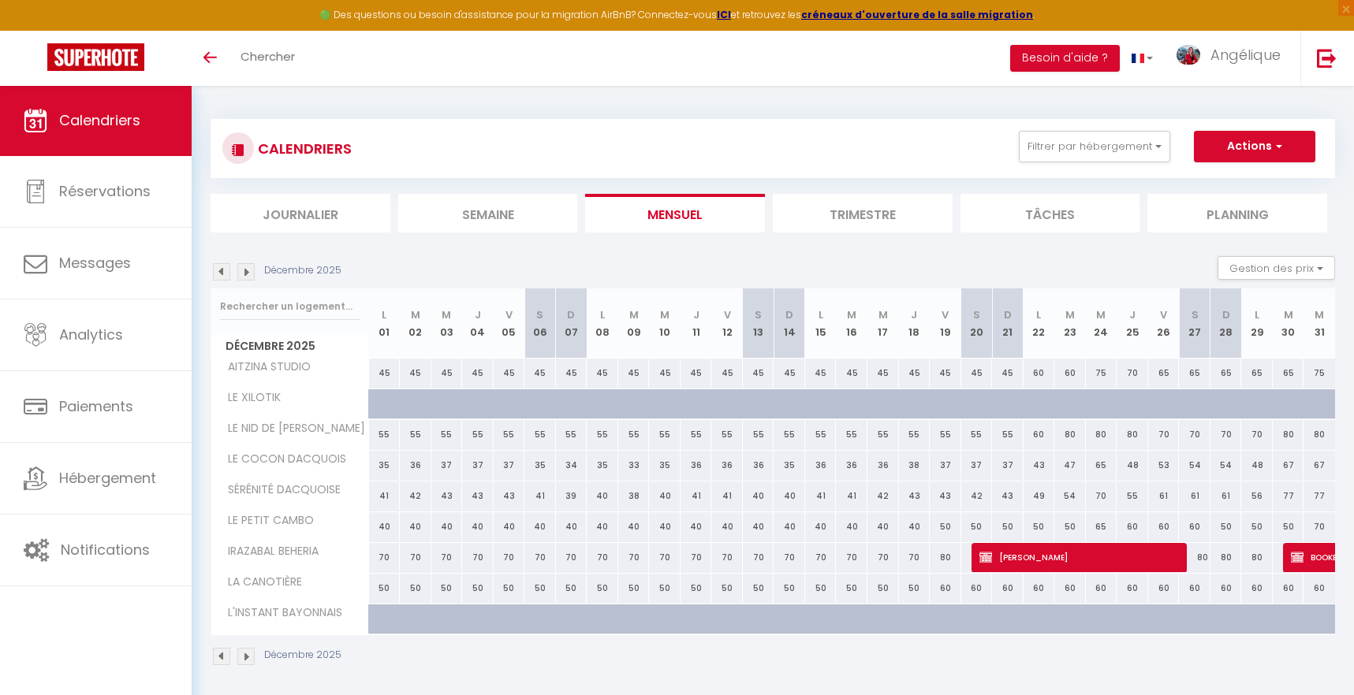
click at [994, 557] on span "[PERSON_NAME]" at bounding box center [1078, 557] width 199 height 30
